Goal: Information Seeking & Learning: Find specific fact

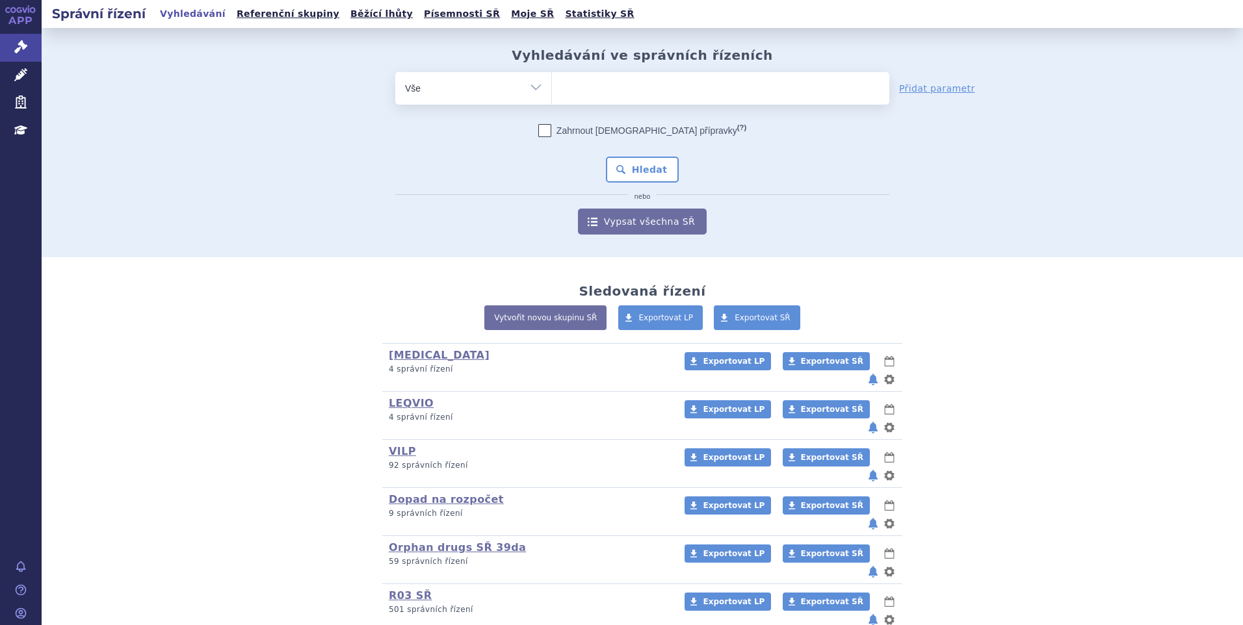
click at [618, 89] on ul at bounding box center [720, 85] width 337 height 27
click at [552, 89] on select at bounding box center [551, 88] width 1 height 33
paste input "SUKLS335202/2024"
type input "SUKLS335202/2024"
select select "SUKLS335202/2024"
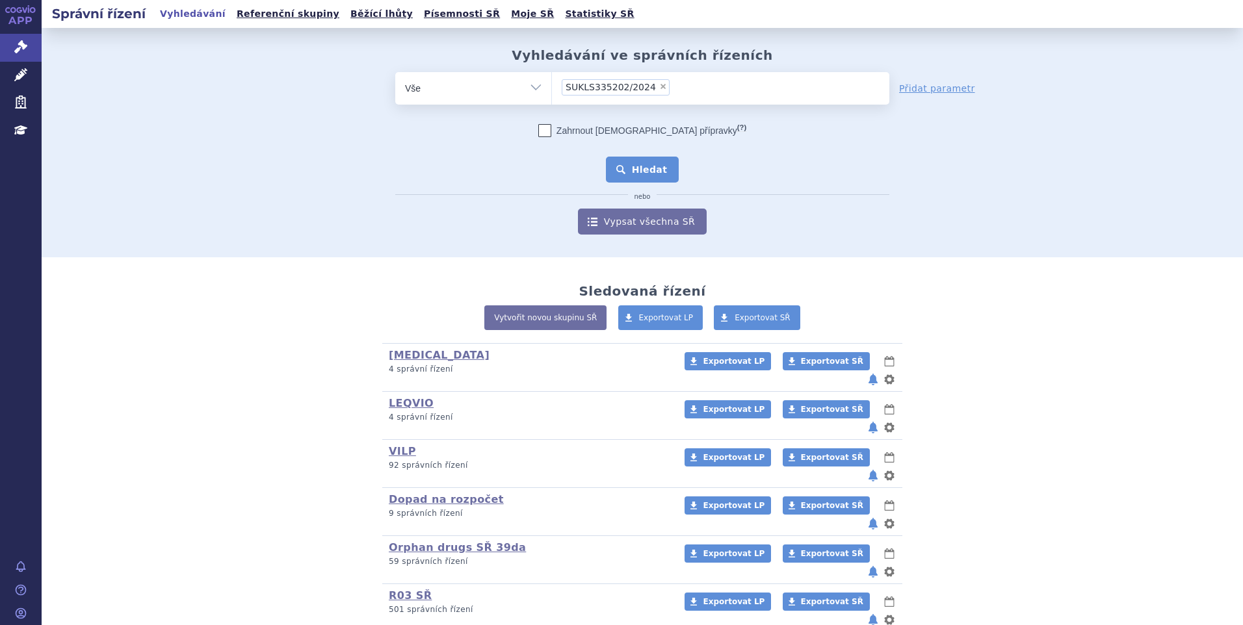
click at [646, 177] on button "Hledat" at bounding box center [642, 170] width 73 height 26
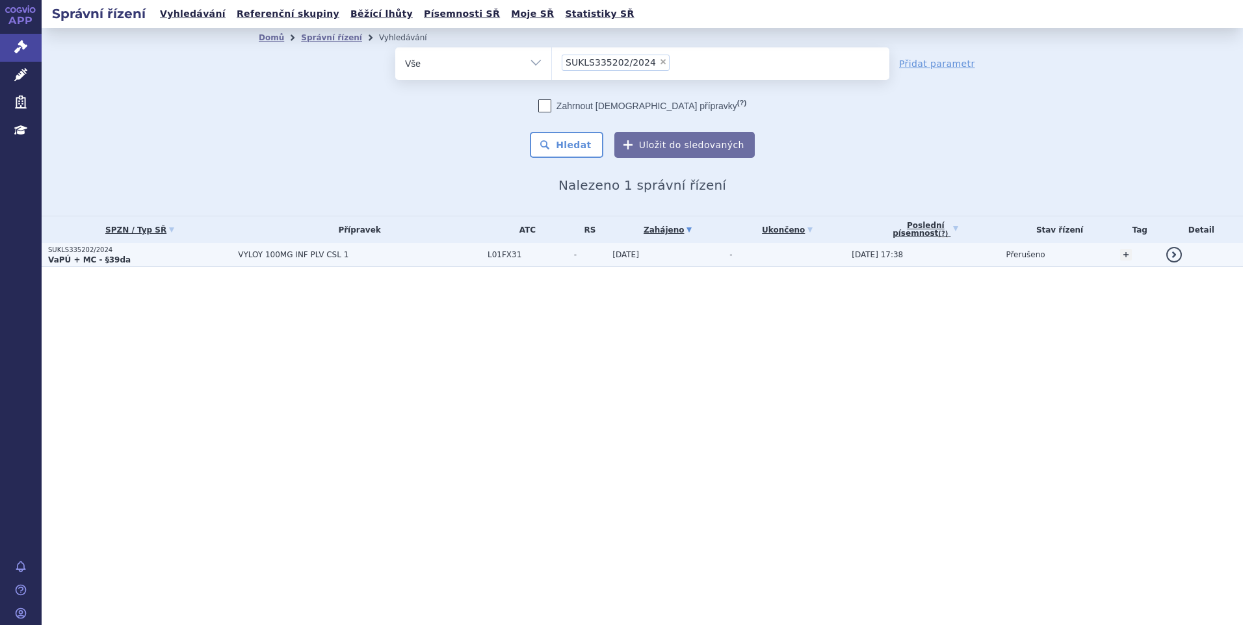
click at [161, 259] on p "VaPÚ + MC - §39da" at bounding box center [139, 260] width 183 height 10
